Goal: Answer question/provide support: Share knowledge or assist other users

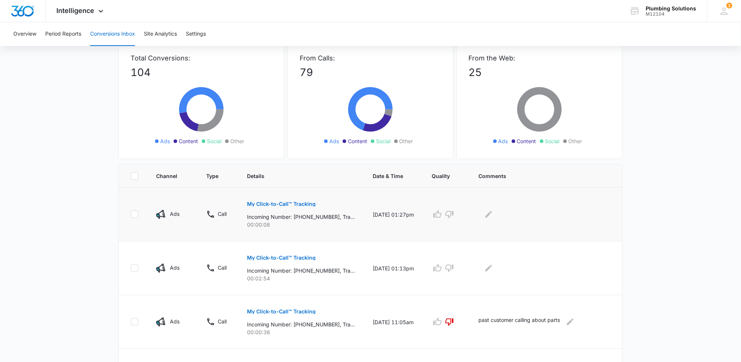
scroll to position [92, 0]
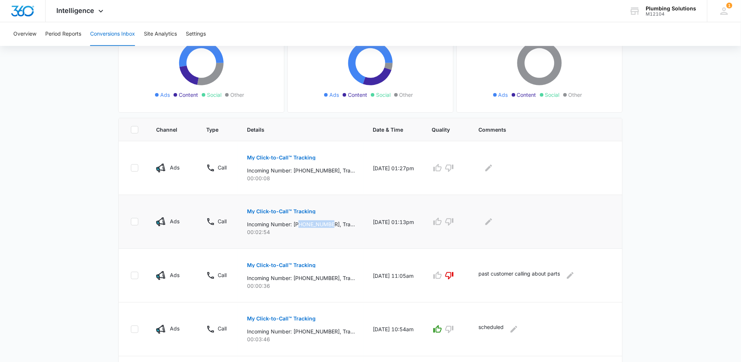
drag, startPoint x: 300, startPoint y: 224, endPoint x: 334, endPoint y: 226, distance: 34.2
click at [334, 226] on p "Incoming Number: [PHONE_NUMBER], Tracking Number: [PHONE_NUMBER], Ring To: [PHO…" at bounding box center [301, 224] width 108 height 8
copy p "6153105910"
drag, startPoint x: 301, startPoint y: 170, endPoint x: 333, endPoint y: 172, distance: 32.7
click at [333, 172] on p "Incoming Number: [PHONE_NUMBER], Tracking Number: [PHONE_NUMBER], Ring To: [PHO…" at bounding box center [301, 171] width 108 height 8
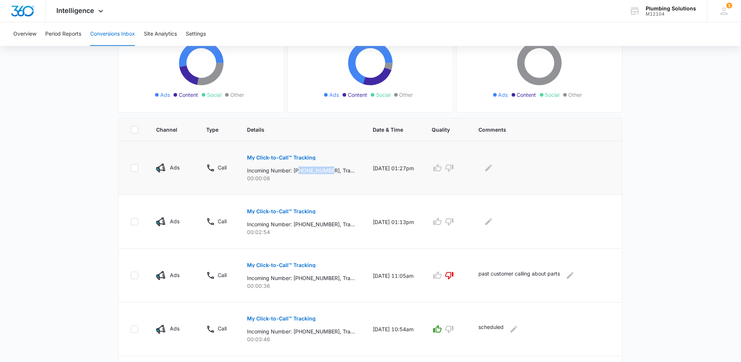
copy p "4092450759"
click at [293, 158] on p "My Click-to-Call™ Tracking" at bounding box center [281, 157] width 69 height 5
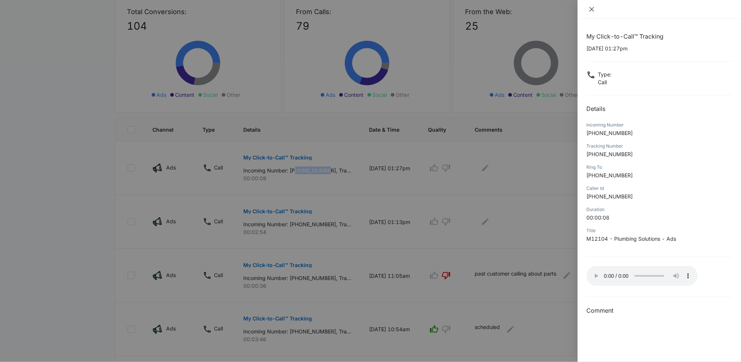
click at [591, 12] on button "Close" at bounding box center [592, 9] width 10 height 7
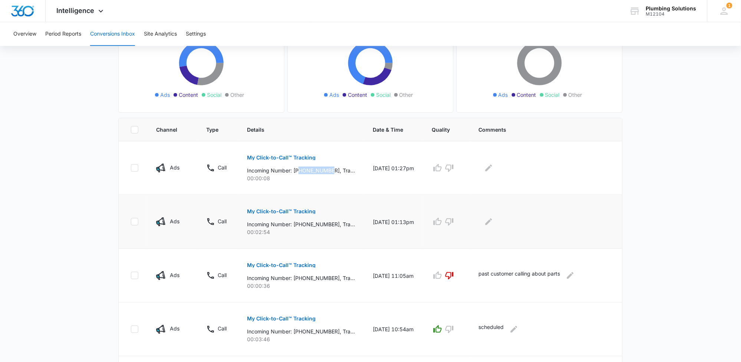
click at [309, 211] on p "My Click-to-Call™ Tracking" at bounding box center [281, 211] width 69 height 5
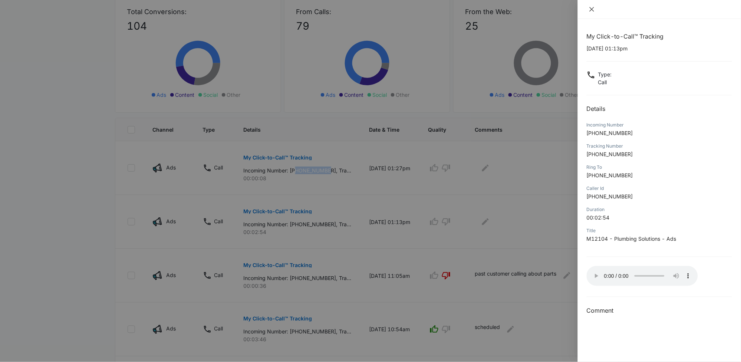
click at [591, 9] on icon "close" at bounding box center [592, 9] width 6 height 6
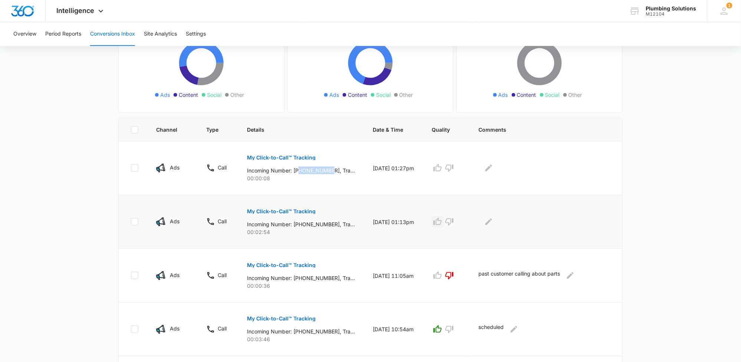
click at [442, 222] on icon "button" at bounding box center [437, 221] width 9 height 9
click at [492, 221] on icon "Edit Comments" at bounding box center [488, 221] width 9 height 9
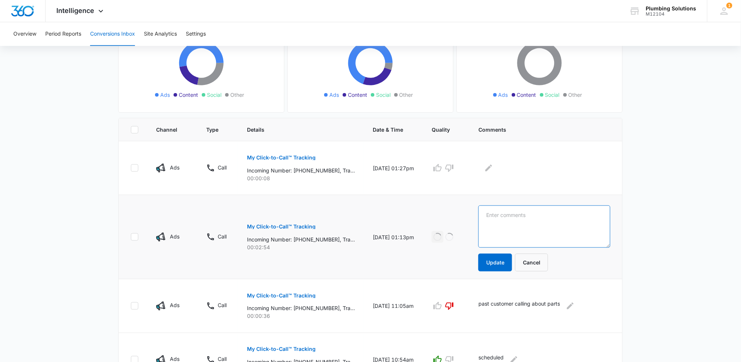
click at [495, 219] on textarea at bounding box center [545, 227] width 132 height 42
type textarea "wants over the phone price"
click at [499, 266] on button "Update" at bounding box center [496, 263] width 34 height 18
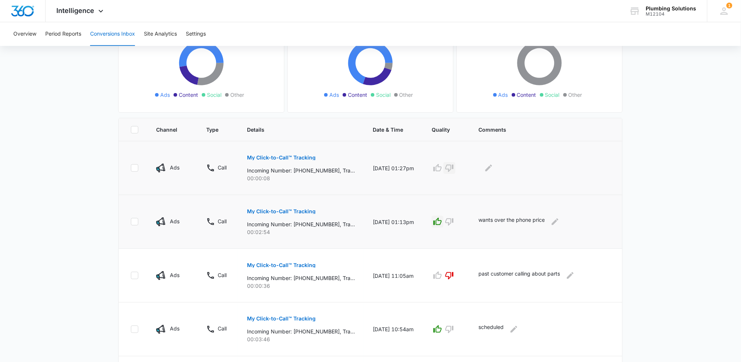
drag, startPoint x: 454, startPoint y: 163, endPoint x: 474, endPoint y: 172, distance: 21.4
click at [454, 164] on icon "button" at bounding box center [449, 168] width 9 height 9
click at [492, 167] on icon "Edit Comments" at bounding box center [489, 168] width 7 height 7
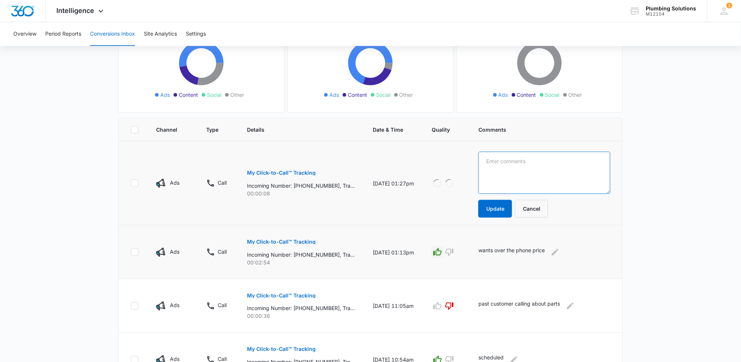
click at [495, 167] on textarea at bounding box center [545, 173] width 132 height 42
type textarea "called number back. spam"
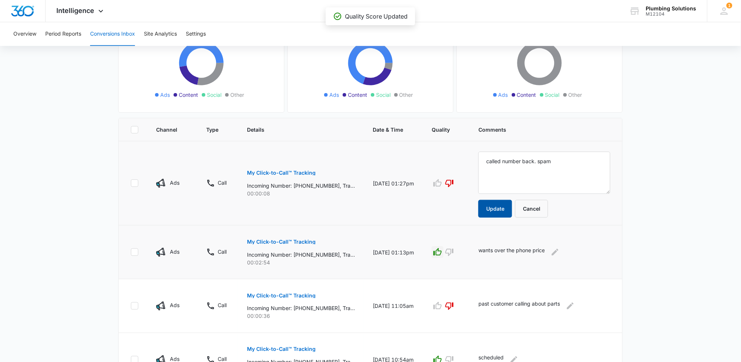
click at [508, 207] on button "Update" at bounding box center [496, 209] width 34 height 18
